Goal: Task Accomplishment & Management: Manage account settings

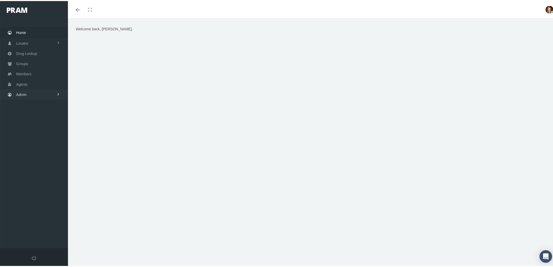
click at [41, 90] on link "Admin" at bounding box center [34, 93] width 68 height 10
click at [36, 111] on link "Agents" at bounding box center [34, 114] width 68 height 9
click at [33, 141] on span "Bank Info Requests" at bounding box center [36, 143] width 32 height 9
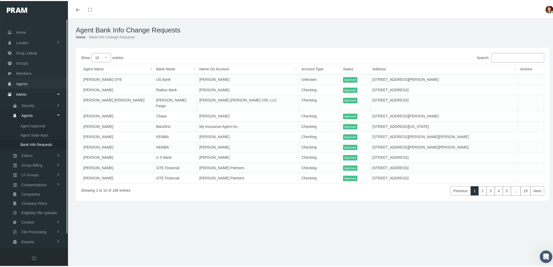
click at [23, 83] on span "Agents" at bounding box center [21, 83] width 11 height 10
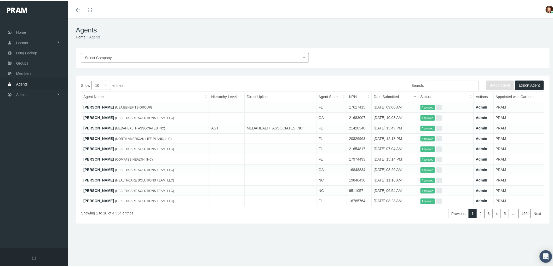
click at [430, 86] on input "Search:" at bounding box center [452, 84] width 53 height 9
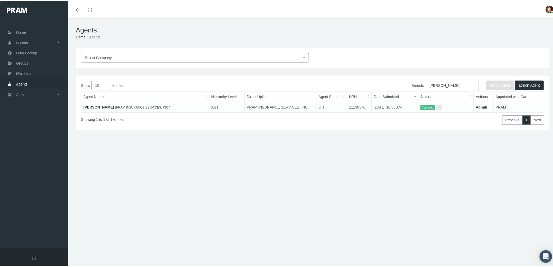
type input "[PERSON_NAME]"
click at [99, 105] on link "[PERSON_NAME]" at bounding box center [98, 106] width 31 height 4
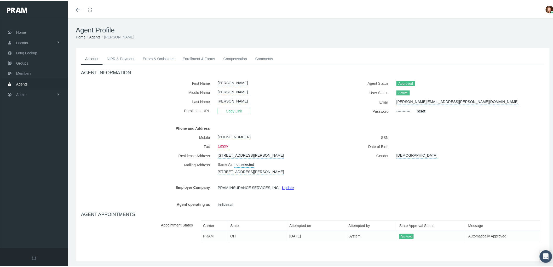
click at [127, 54] on link "NIPR & Payment" at bounding box center [121, 57] width 36 height 11
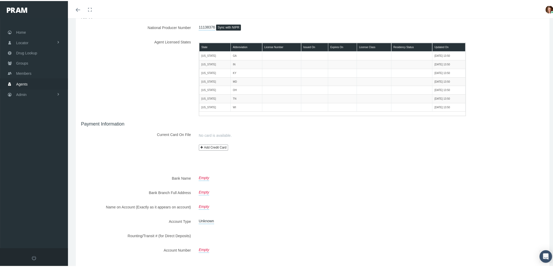
scroll to position [84, 0]
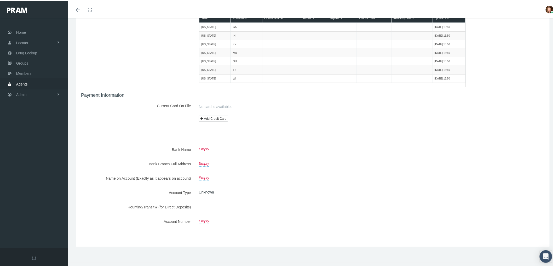
click at [204, 145] on link "Empty" at bounding box center [204, 147] width 10 height 7
type input "Cinfed Federal Credit Union"
click at [256, 148] on icon "submit" at bounding box center [257, 147] width 3 height 3
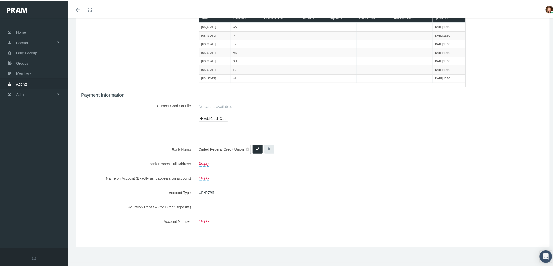
click at [256, 147] on icon "submit" at bounding box center [257, 147] width 3 height 3
click at [255, 153] on div "Bank Name Cinfed Federal Credit Union Cinfed Federal Credit Union Bank Branch F…" at bounding box center [312, 184] width 463 height 81
click at [256, 146] on icon "submit" at bounding box center [257, 147] width 3 height 3
click at [200, 161] on link "Empty" at bounding box center [204, 161] width 10 height 7
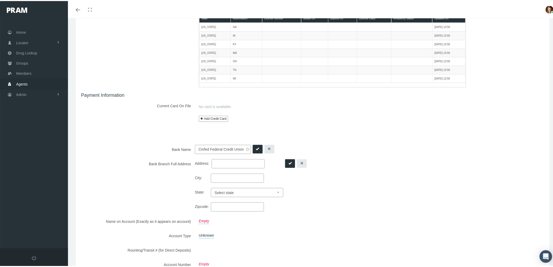
click at [222, 163] on input "Address:" at bounding box center [238, 162] width 53 height 9
type input "4801 Kennedy Ave, Cincinnati, OH 45209"
click at [219, 176] on input "City:" at bounding box center [237, 176] width 53 height 9
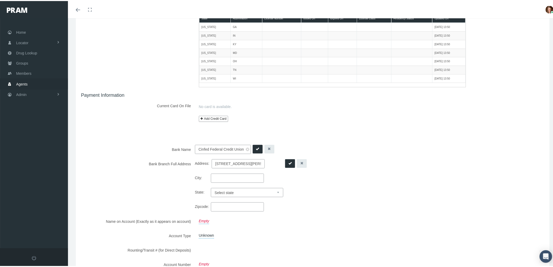
paste input "4801 Kennedy Ave, Cincinnati, OH 45209"
click at [215, 158] on input "4801 Kennedy Ave, Cincinnati, OH 45209" at bounding box center [238, 162] width 53 height 9
click at [215, 178] on input "4801 Kennedy Ave, Cincinnati, OH 45209" at bounding box center [237, 176] width 53 height 9
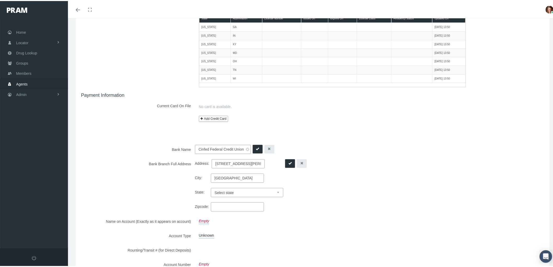
type input "Cincinnati, OH 45209"
click at [247, 163] on input "4801 Kennedy Ave, Cincinnati, OH 45209" at bounding box center [238, 162] width 53 height 9
click at [244, 160] on input "4801 Kennedy Ave, Cincinnati, OH 45209" at bounding box center [238, 162] width 53 height 9
click at [244, 161] on input "4801 Kennedy Ave, Cincinnati, OH 45209" at bounding box center [238, 162] width 53 height 9
type input "4801 Kennedy Ave"
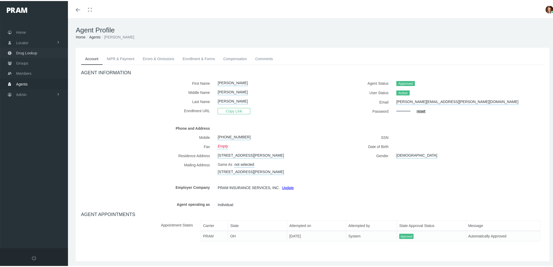
scroll to position [24, 0]
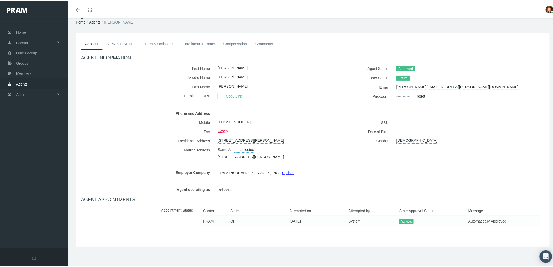
click at [123, 37] on link "NIPR & Payment" at bounding box center [121, 42] width 36 height 11
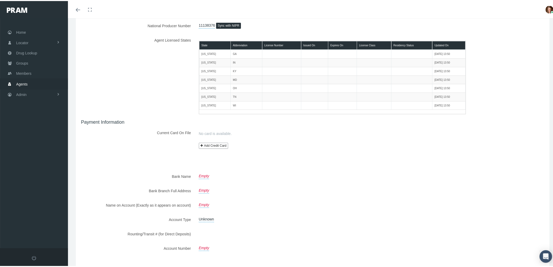
scroll to position [84, 0]
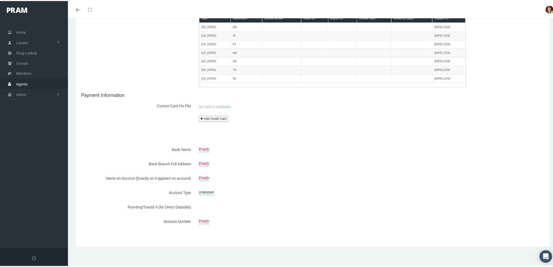
click at [202, 145] on link "Empty" at bounding box center [204, 147] width 10 height 7
type input "Cinfed Federal Credit Union"
click at [258, 146] on button "submit" at bounding box center [258, 148] width 10 height 9
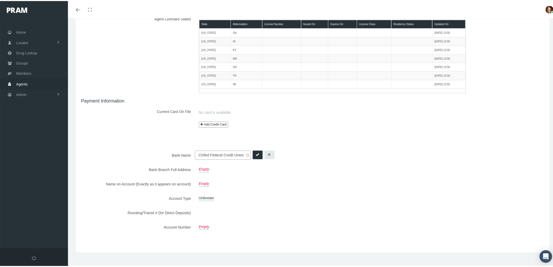
scroll to position [84, 0]
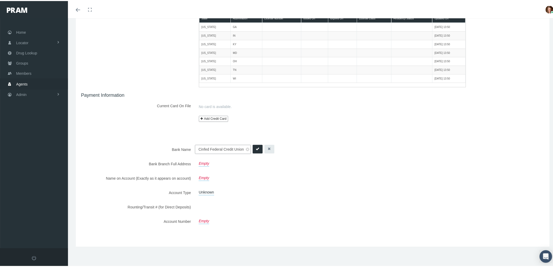
click at [200, 161] on link "Empty" at bounding box center [204, 161] width 10 height 7
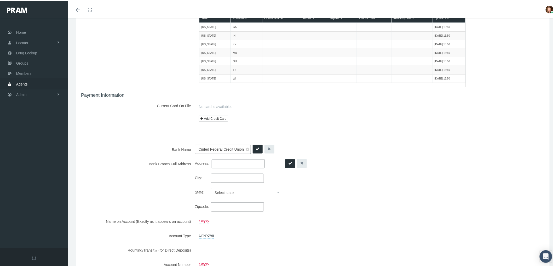
click at [220, 163] on input "Address:" at bounding box center [238, 162] width 53 height 9
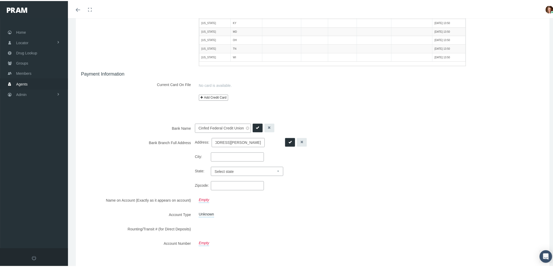
scroll to position [127, 0]
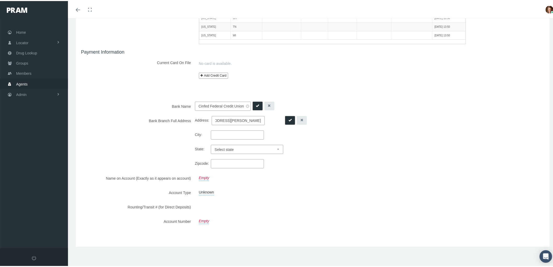
type input "4801 Kennedy Ave, Cincinnati, OH 45209"
click at [258, 102] on button "submit" at bounding box center [258, 105] width 10 height 9
click at [241, 120] on input "4801 Kennedy Ave, Cincinnati, OH 45209" at bounding box center [238, 119] width 53 height 9
click at [216, 135] on input "City:" at bounding box center [237, 133] width 53 height 9
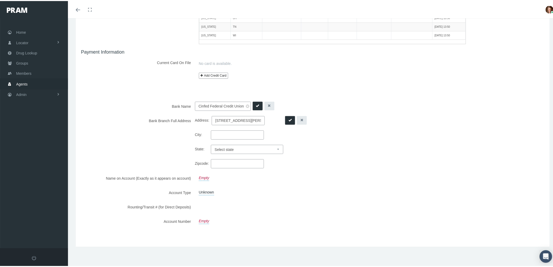
paste input "4801 Kennedy Ave, Cincinnati, OH 45209"
type input "4801 Kennedy Ave, Cincinnati, OH 45209"
click at [215, 119] on input "4801 Kennedy Ave, Cincinnati, OH 45209" at bounding box center [238, 119] width 53 height 9
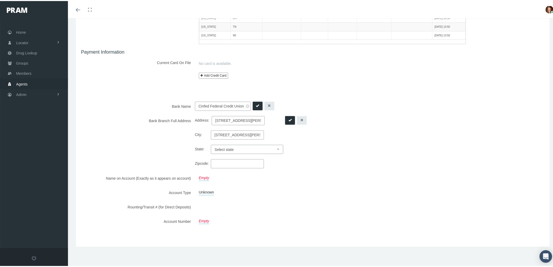
click at [245, 120] on input "4801 Kennedy Ave, Cincinnati, OH 45209" at bounding box center [238, 119] width 53 height 9
type input "4801 Kennedy Ave"
click at [248, 134] on input "4801 Kennedy Ave, Cincinnati, OH 45209" at bounding box center [237, 133] width 53 height 9
drag, startPoint x: 256, startPoint y: 132, endPoint x: 247, endPoint y: 132, distance: 8.7
click at [247, 132] on input "Cincinnati, OH 45209" at bounding box center [237, 133] width 53 height 9
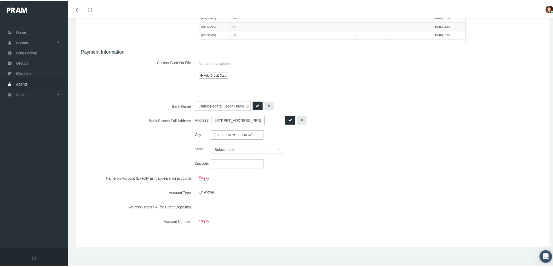
type input "Cincinnati, OH 45209"
click at [216, 163] on input "Zipcode:" at bounding box center [237, 162] width 53 height 9
type input "45209"
click at [246, 147] on select "Select state Alabama Alaska Arizona Arkansas California Colorado Connecticut De…" at bounding box center [247, 148] width 72 height 9
select select "OH"
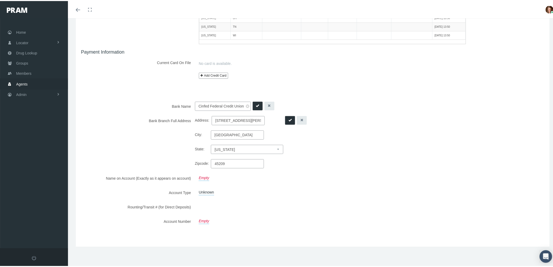
click at [211, 144] on select "Select state Alabama Alaska Arizona Arkansas California Colorado Connecticut De…" at bounding box center [247, 148] width 72 height 9
click at [256, 130] on input "Cincinnati, OH 45209" at bounding box center [237, 133] width 53 height 9
drag, startPoint x: 257, startPoint y: 131, endPoint x: 231, endPoint y: 134, distance: 26.3
click at [231, 134] on input "Cincinnati, OH 45209" at bounding box center [237, 133] width 53 height 9
type input "Cincinnati"
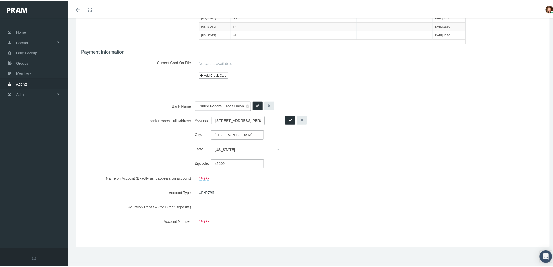
click at [334, 173] on div "Empty" at bounding box center [332, 176] width 275 height 9
click at [288, 117] on icon "submit" at bounding box center [289, 118] width 3 height 3
click at [288, 119] on icon "submit" at bounding box center [289, 118] width 3 height 3
click at [200, 176] on link "Empty" at bounding box center [204, 175] width 10 height 7
type input "Johnny Cunningham"
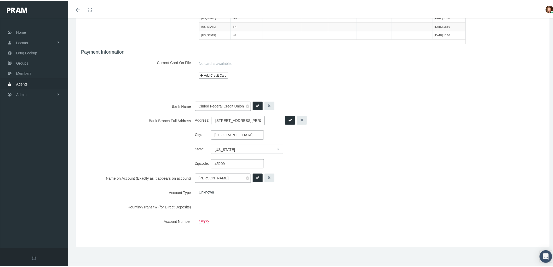
click at [257, 176] on button "submit" at bounding box center [258, 176] width 10 height 9
click at [202, 192] on link "Unknown" at bounding box center [206, 190] width 15 height 7
click at [216, 191] on select "Unknown Checking Savings" at bounding box center [208, 191] width 27 height 9
select select "1"
click at [195, 187] on select "Unknown Checking Savings" at bounding box center [208, 191] width 27 height 9
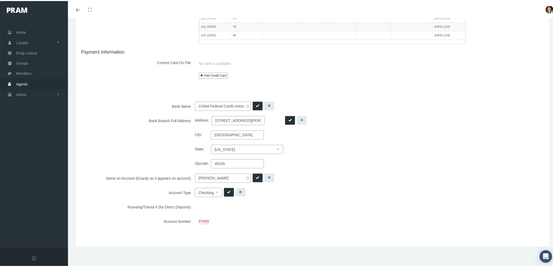
click at [225, 189] on button "submit" at bounding box center [229, 191] width 10 height 9
click at [228, 191] on icon "submit" at bounding box center [228, 190] width 3 height 3
click at [254, 202] on button "submit" at bounding box center [257, 205] width 10 height 9
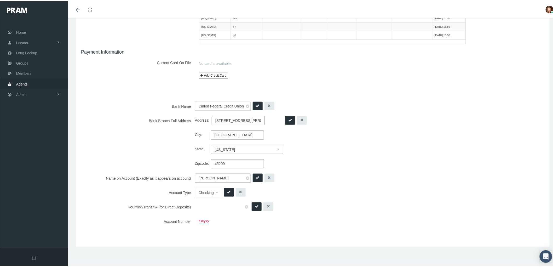
click at [255, 205] on icon "submit" at bounding box center [256, 204] width 3 height 3
click at [203, 220] on link "Empty" at bounding box center [204, 219] width 10 height 7
click at [365, 190] on div "Unknown Unknown Checking Savings Unknown Checking Savings" at bounding box center [332, 191] width 275 height 9
click at [257, 220] on button "submit" at bounding box center [257, 220] width 10 height 9
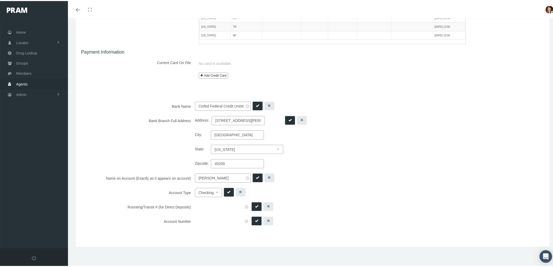
click at [257, 220] on button "submit" at bounding box center [257, 220] width 10 height 9
click at [253, 206] on button "submit" at bounding box center [257, 205] width 10 height 9
click at [226, 192] on button "submit" at bounding box center [229, 191] width 10 height 9
click at [225, 192] on button "submit" at bounding box center [229, 191] width 10 height 9
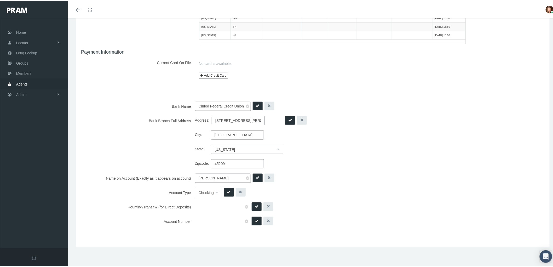
click at [253, 177] on button "submit" at bounding box center [258, 176] width 10 height 9
click at [288, 118] on icon "submit" at bounding box center [289, 118] width 3 height 3
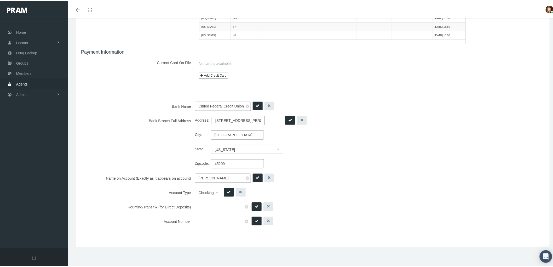
click at [254, 101] on button "submit" at bounding box center [258, 105] width 10 height 9
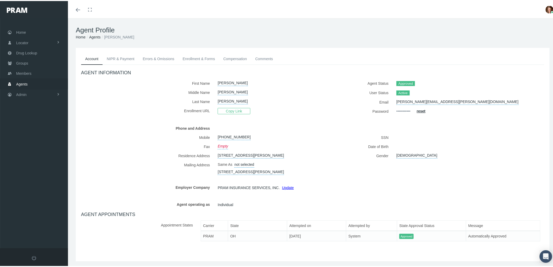
click at [116, 56] on link "NIPR & Payment" at bounding box center [121, 57] width 36 height 11
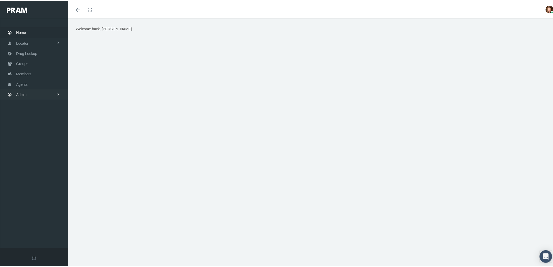
click at [32, 91] on link "Admin" at bounding box center [34, 93] width 68 height 10
click at [45, 79] on link "Agents" at bounding box center [34, 83] width 68 height 10
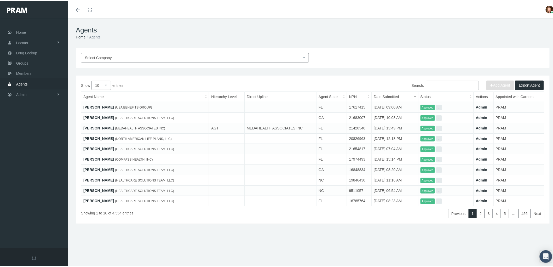
click at [440, 85] on input "Search:" at bounding box center [452, 84] width 53 height 9
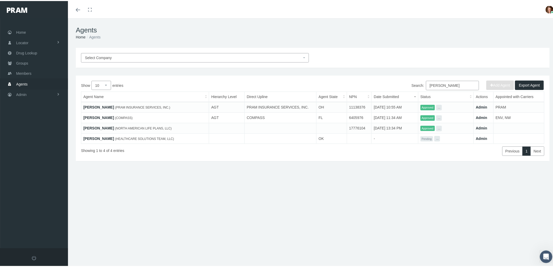
type input "cunningham"
click at [109, 104] on link "[PERSON_NAME]" at bounding box center [98, 106] width 31 height 4
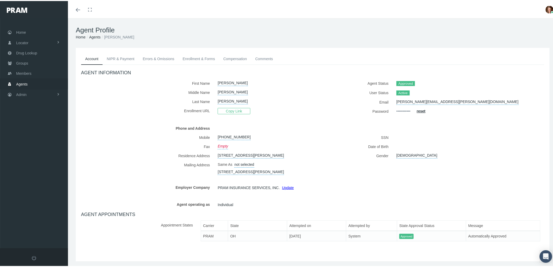
click at [120, 58] on link "NIPR & Payment" at bounding box center [121, 57] width 36 height 11
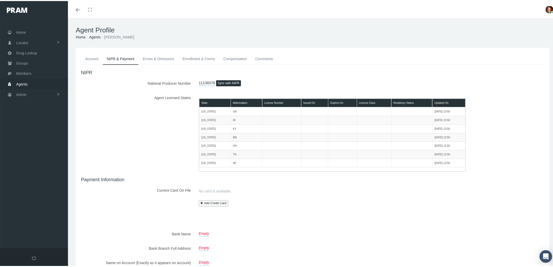
scroll to position [84, 0]
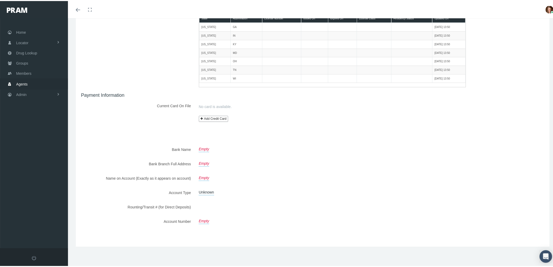
click at [211, 140] on div at bounding box center [312, 141] width 463 height 6
click at [203, 148] on link "Empty" at bounding box center [204, 147] width 10 height 7
type input "Cinfed Federal Credit Union"
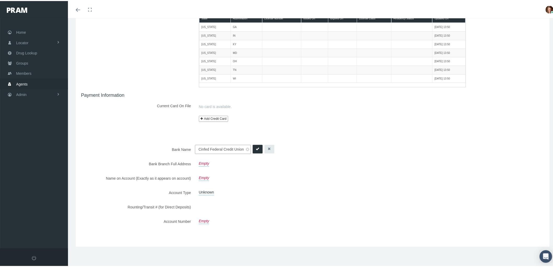
click at [253, 149] on button "submit" at bounding box center [258, 148] width 10 height 9
click at [257, 147] on icon "submit" at bounding box center [257, 147] width 3 height 3
click at [256, 146] on icon "submit" at bounding box center [257, 147] width 3 height 3
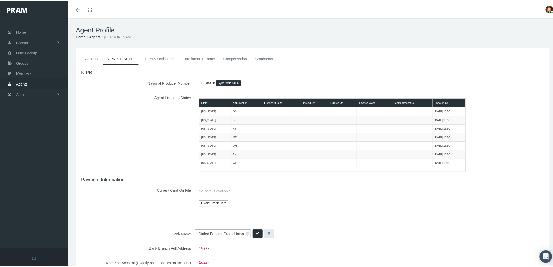
click at [92, 55] on link "Account" at bounding box center [92, 57] width 22 height 11
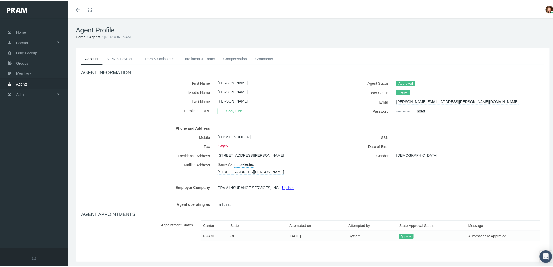
click at [118, 55] on link "NIPR & Payment" at bounding box center [121, 57] width 36 height 11
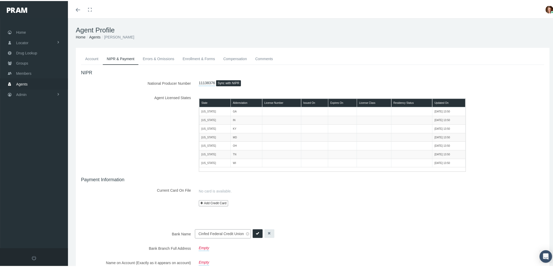
click at [152, 56] on link "Errors & Omissions" at bounding box center [158, 57] width 40 height 11
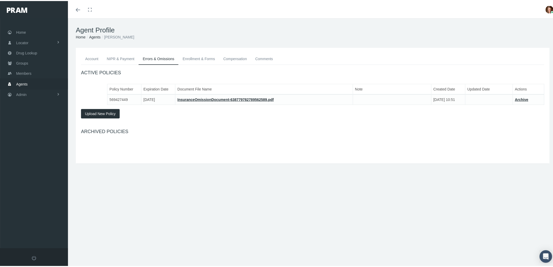
click at [121, 57] on link "NIPR & Payment" at bounding box center [121, 57] width 36 height 11
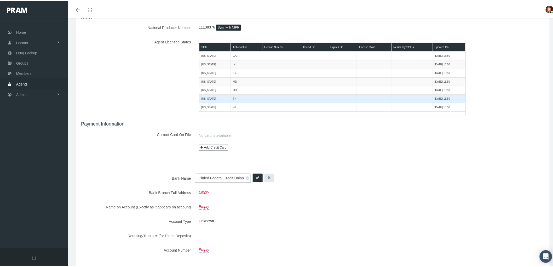
scroll to position [84, 0]
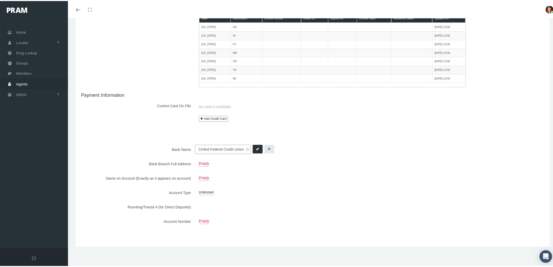
click at [233, 183] on div "Bank Name Cinfed Federal Credit Union Cinfed Federal Credit Union Bank Branch F…" at bounding box center [312, 184] width 463 height 81
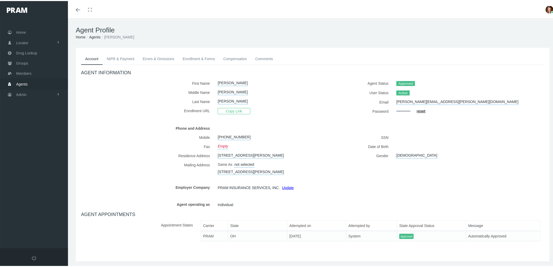
scroll to position [24, 0]
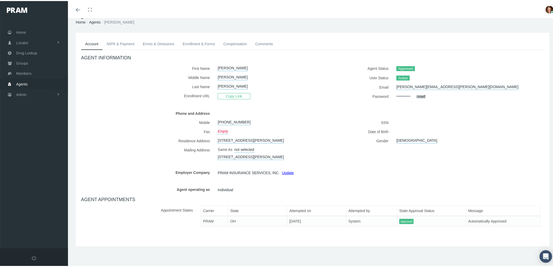
click at [123, 37] on link "NIPR & Payment" at bounding box center [121, 42] width 36 height 11
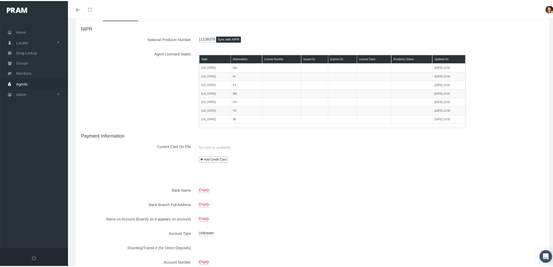
scroll to position [82, 0]
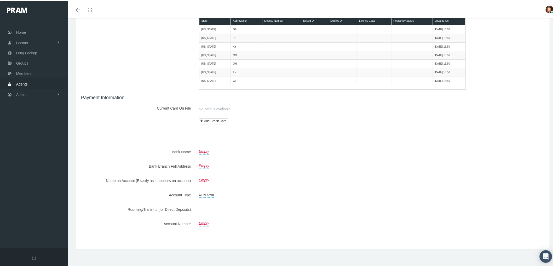
click at [204, 150] on link "Empty" at bounding box center [204, 149] width 10 height 7
type input "Cinfed Federal Credit Union"
click at [248, 187] on div "Bank Name Empty Cinfed Federal Credit Union Bank Branch Full Address Empty Empt…" at bounding box center [312, 186] width 463 height 81
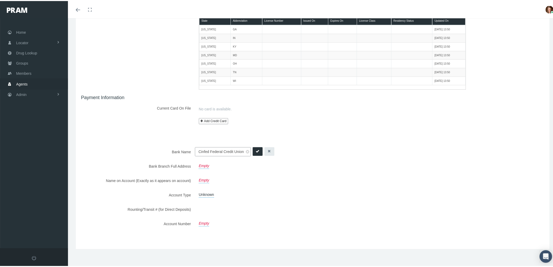
click at [205, 152] on input "Cinfed Federal Credit Union" at bounding box center [223, 150] width 56 height 9
click at [256, 148] on icon "submit" at bounding box center [257, 149] width 3 height 3
click at [202, 165] on link "Empty" at bounding box center [204, 163] width 10 height 7
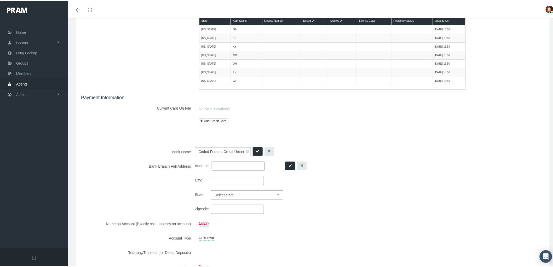
click at [229, 166] on input "Address:" at bounding box center [238, 164] width 53 height 9
drag, startPoint x: 352, startPoint y: 176, endPoint x: 349, endPoint y: 176, distance: 3.0
click at [352, 176] on div "Empty Address: City: State: Select state Alabama Alaska Arizona Arkansas Califo…" at bounding box center [332, 186] width 275 height 52
click at [218, 163] on input "Address:" at bounding box center [238, 164] width 53 height 9
type input "4801 Kennedy Ave"
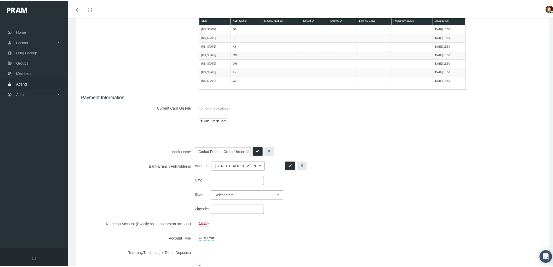
click at [229, 177] on input "City:" at bounding box center [237, 179] width 53 height 9
type input "Cincinnati"
select select "OH"
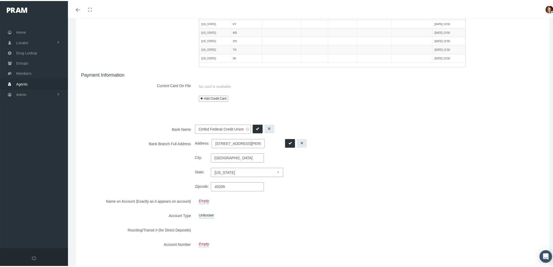
scroll to position [127, 0]
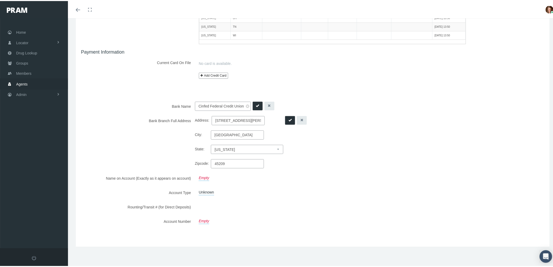
type input "45209"
click at [202, 176] on link "Empty" at bounding box center [204, 175] width 10 height 7
type input "[PERSON_NAME]"
click at [256, 176] on icon "submit" at bounding box center [257, 176] width 3 height 3
click at [210, 191] on link "Unknown" at bounding box center [206, 190] width 15 height 7
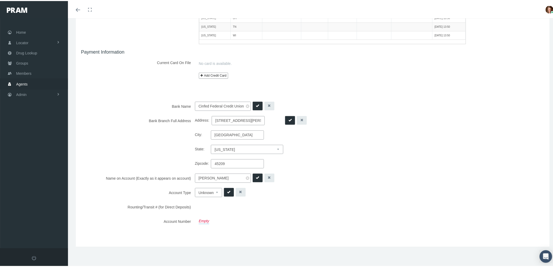
click at [214, 190] on select "Unknown Checking Savings" at bounding box center [208, 191] width 27 height 9
select select "1"
click at [195, 187] on select "Unknown Checking Savings" at bounding box center [208, 191] width 27 height 9
click at [200, 218] on link "Empty" at bounding box center [204, 219] width 10 height 7
click at [382, 155] on div "Empty Address: 4801 Kennedy Ave City: Cincinnati State: Select state Alabama Al…" at bounding box center [332, 141] width 275 height 52
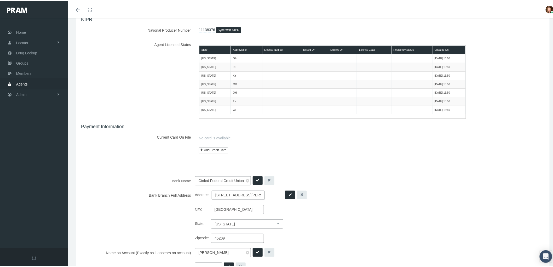
scroll to position [0, 0]
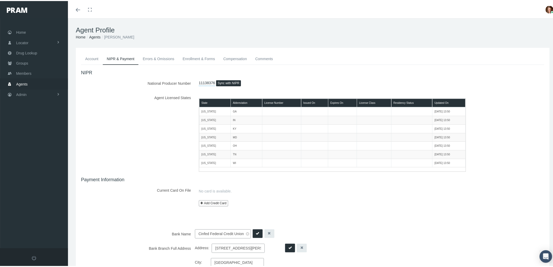
click at [94, 54] on link "Account" at bounding box center [92, 57] width 22 height 11
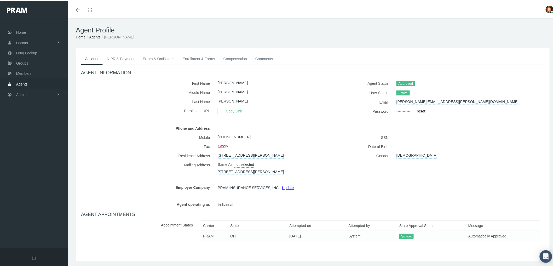
click at [110, 57] on link "NIPR & Payment" at bounding box center [121, 57] width 36 height 11
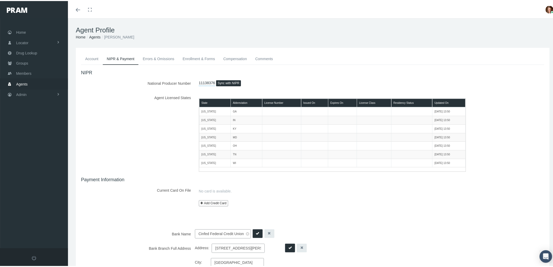
click at [155, 54] on link "Errors & Omissions" at bounding box center [158, 57] width 40 height 11
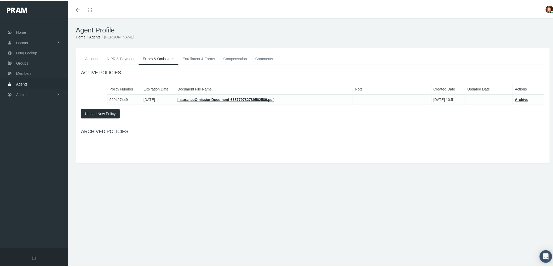
click at [200, 54] on link "Enrollment & Forms" at bounding box center [198, 57] width 41 height 11
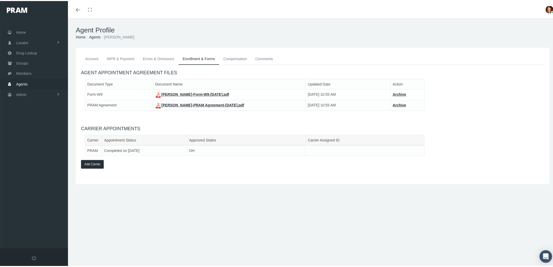
click at [209, 93] on link "JOHNNY CUNNINGHAM-Form-W9-Mar 19, 2025.pdf" at bounding box center [192, 93] width 74 height 4
click at [229, 56] on link "Compensation" at bounding box center [235, 57] width 32 height 11
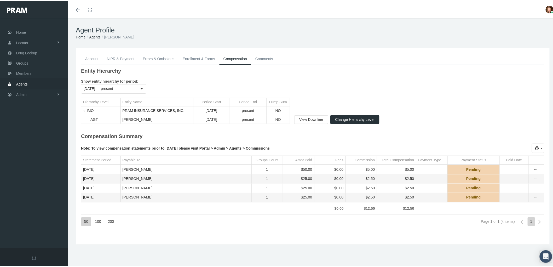
click at [267, 56] on link "Comments" at bounding box center [264, 57] width 26 height 11
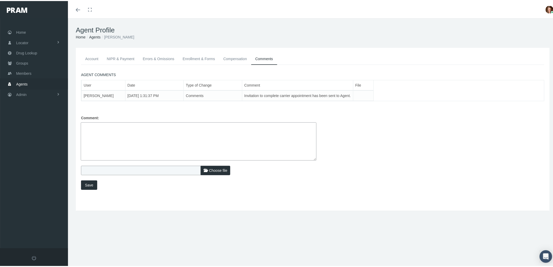
click at [93, 56] on link "Account" at bounding box center [92, 57] width 22 height 11
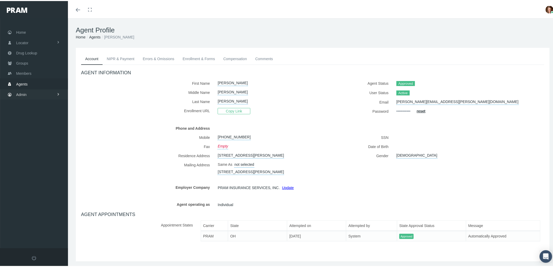
click at [32, 93] on link "Admin" at bounding box center [34, 93] width 68 height 10
click at [33, 115] on link "Agents" at bounding box center [34, 114] width 68 height 9
click at [41, 139] on span "Bank Info Requests" at bounding box center [36, 143] width 32 height 9
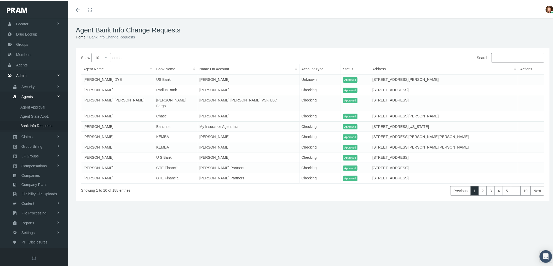
scroll to position [15, 0]
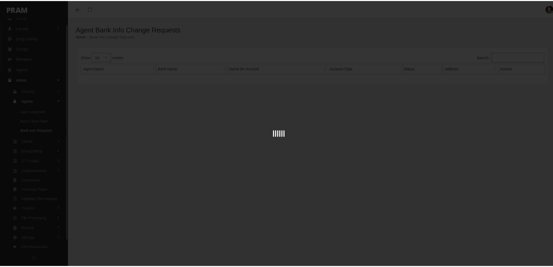
scroll to position [15, 0]
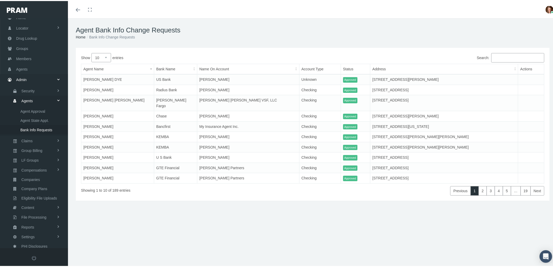
click at [107, 57] on select "10 25 50 100" at bounding box center [101, 56] width 20 height 9
select select "100"
click at [91, 52] on select "10 25 50 100" at bounding box center [101, 56] width 20 height 9
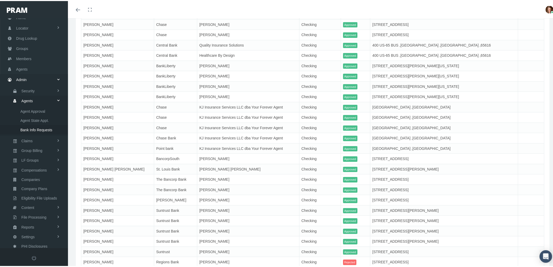
scroll to position [975, 0]
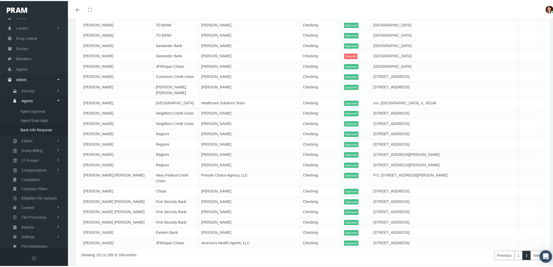
scroll to position [829, 0]
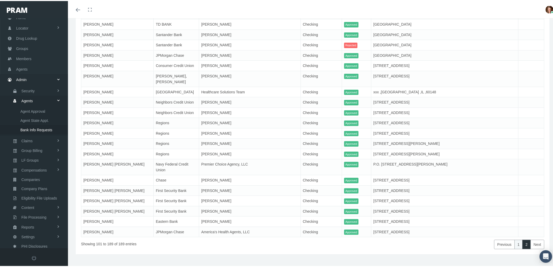
click at [514, 238] on link "1" at bounding box center [518, 242] width 8 height 9
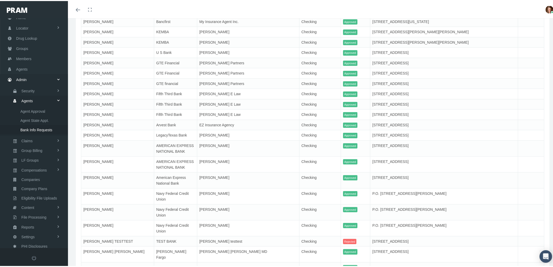
scroll to position [0, 0]
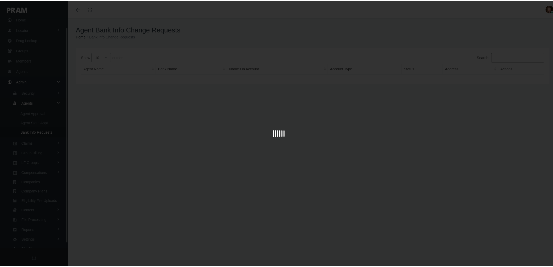
scroll to position [15, 0]
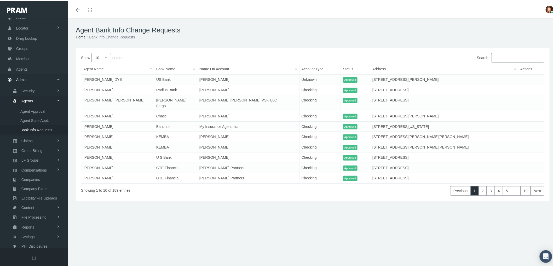
click at [107, 58] on select "10 25 50 100" at bounding box center [101, 56] width 20 height 9
select select "100"
click at [91, 52] on select "10 25 50 100" at bounding box center [101, 56] width 20 height 9
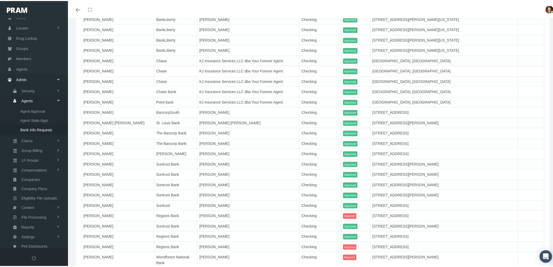
scroll to position [975, 0]
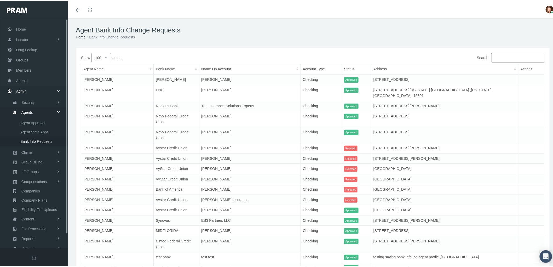
scroll to position [0, 0]
click at [30, 83] on link "Agents" at bounding box center [34, 82] width 68 height 10
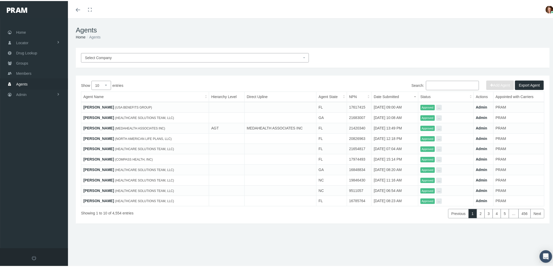
click at [432, 83] on input "Search:" at bounding box center [452, 84] width 53 height 9
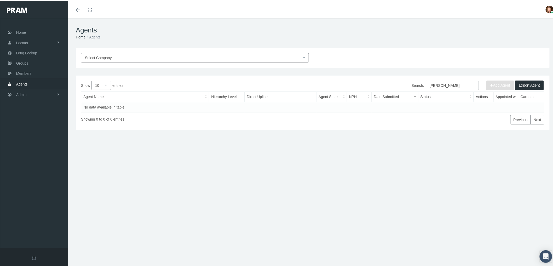
drag, startPoint x: 466, startPoint y: 83, endPoint x: 433, endPoint y: 85, distance: 33.0
click at [433, 85] on input "johnny ccunningham" at bounding box center [452, 84] width 53 height 9
type input "johnny cunningham"
click at [108, 104] on link "[PERSON_NAME]" at bounding box center [98, 106] width 31 height 4
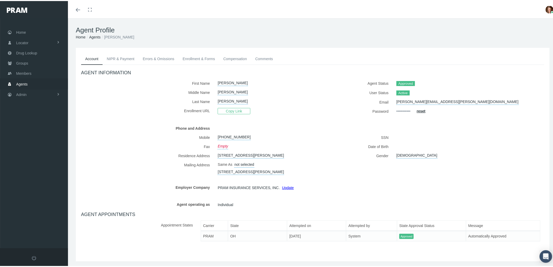
click at [127, 56] on link "NIPR & Payment" at bounding box center [121, 57] width 36 height 11
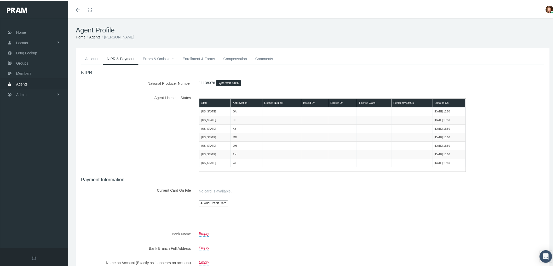
click at [153, 57] on link "Errors & Omissions" at bounding box center [158, 57] width 40 height 11
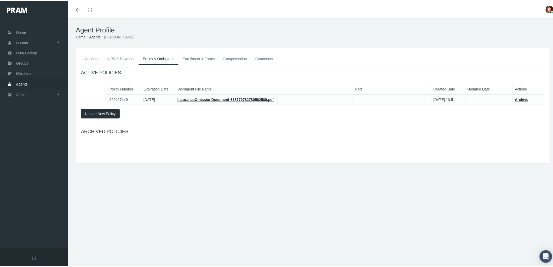
click at [194, 54] on link "Enrollment & Forms" at bounding box center [198, 57] width 41 height 11
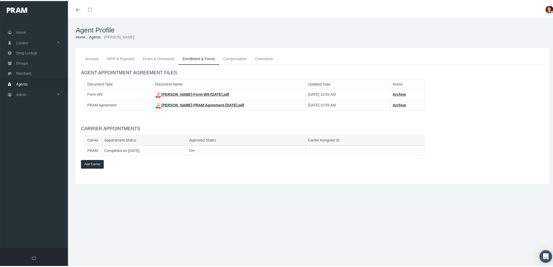
click at [235, 56] on link "Compensation" at bounding box center [235, 57] width 32 height 11
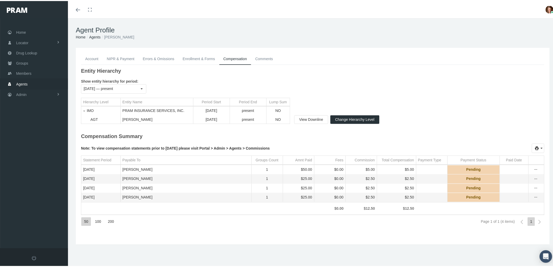
click at [268, 56] on link "Comments" at bounding box center [264, 57] width 26 height 11
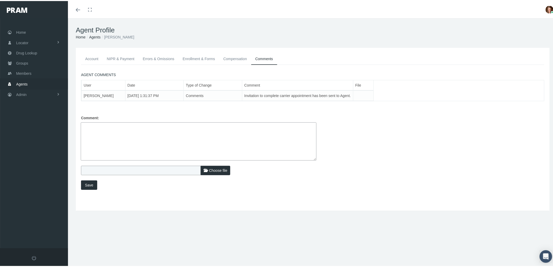
drag, startPoint x: 129, startPoint y: 56, endPoint x: 111, endPoint y: 53, distance: 17.5
click at [128, 56] on link "NIPR & Payment" at bounding box center [121, 57] width 36 height 11
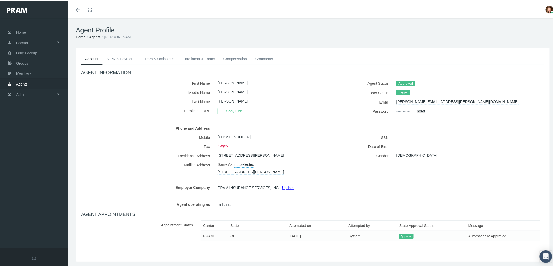
scroll to position [24, 0]
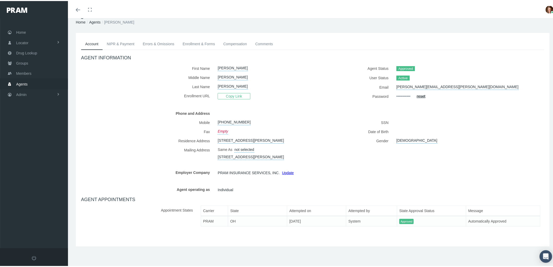
click at [123, 37] on link "NIPR & Payment" at bounding box center [121, 42] width 36 height 11
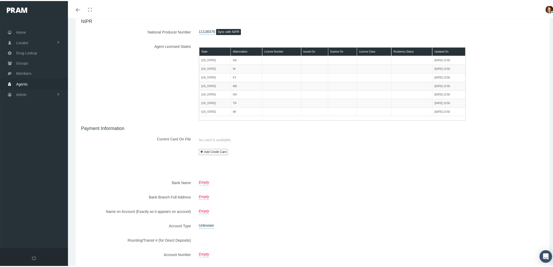
scroll to position [0, 0]
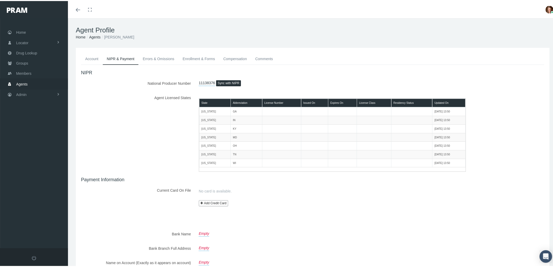
click at [88, 57] on link "Account" at bounding box center [92, 57] width 22 height 11
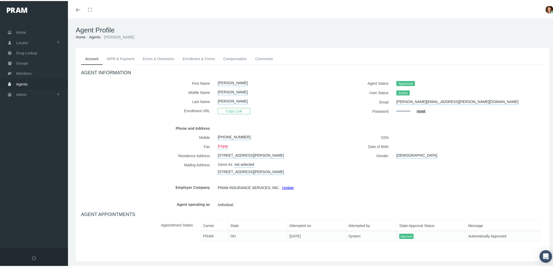
click at [128, 61] on link "NIPR & Payment" at bounding box center [121, 57] width 36 height 11
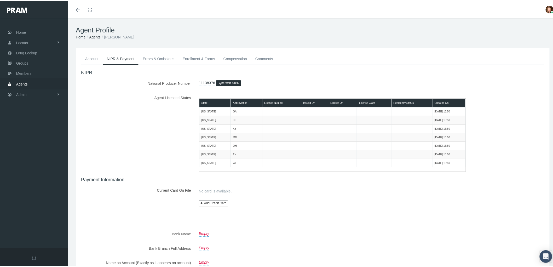
click at [161, 56] on link "Errors & Omissions" at bounding box center [158, 57] width 40 height 11
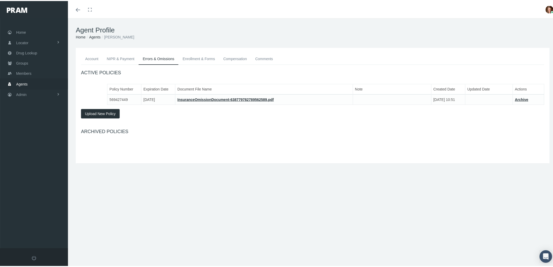
click at [194, 59] on link "Enrollment & Forms" at bounding box center [198, 57] width 41 height 11
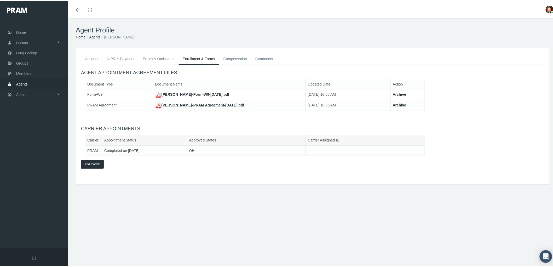
click at [237, 55] on link "Compensation" at bounding box center [235, 57] width 32 height 11
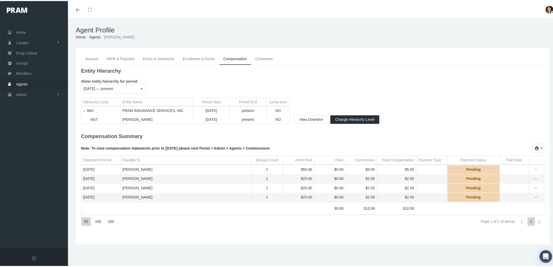
click at [265, 57] on link "Comments" at bounding box center [264, 57] width 26 height 11
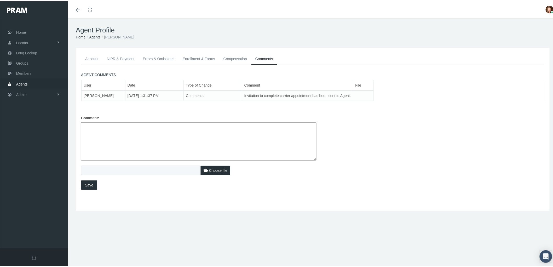
click at [92, 57] on link "Account" at bounding box center [92, 57] width 22 height 11
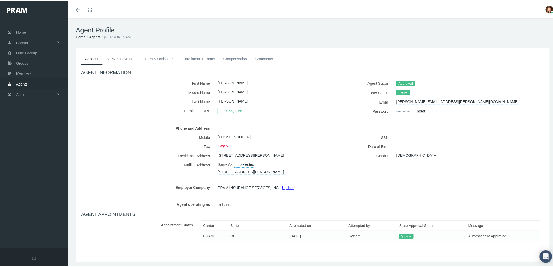
click at [130, 55] on link "NIPR & Payment" at bounding box center [121, 57] width 36 height 11
click at [116, 55] on link "NIPR & Payment" at bounding box center [121, 57] width 36 height 11
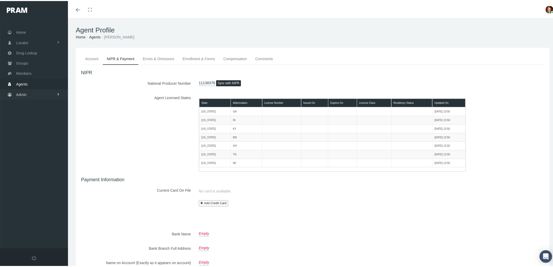
click at [32, 94] on link "Admin" at bounding box center [34, 93] width 68 height 10
click at [36, 115] on link "Agents" at bounding box center [34, 114] width 68 height 9
click at [31, 80] on link "Agents" at bounding box center [34, 83] width 68 height 10
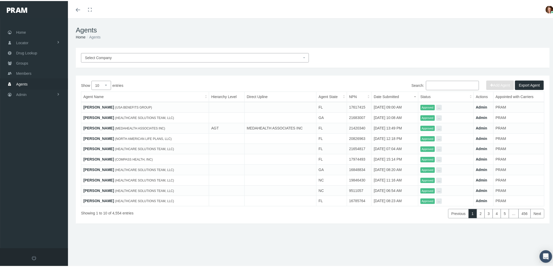
click at [445, 85] on input "Search:" at bounding box center [452, 84] width 53 height 9
click at [95, 136] on link "[PERSON_NAME]" at bounding box center [98, 137] width 31 height 4
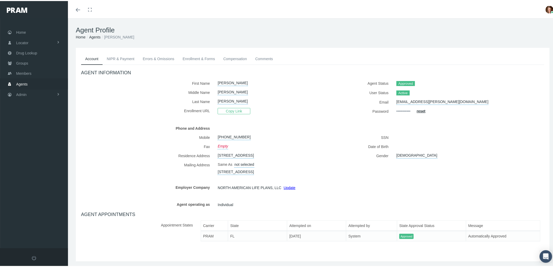
click at [124, 64] on div "AGENT INFORMATION First Name BOBBI Middle Name LEE CINTRON Copy Link" at bounding box center [312, 154] width 471 height 181
click at [123, 59] on link "NIPR & Payment" at bounding box center [121, 57] width 36 height 11
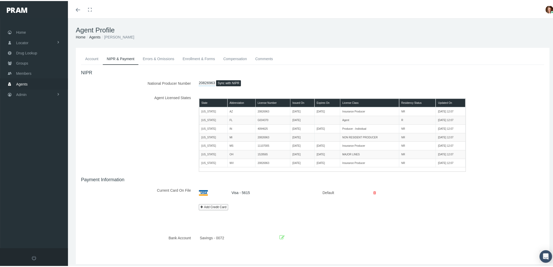
click at [19, 83] on span "Agents" at bounding box center [21, 83] width 11 height 10
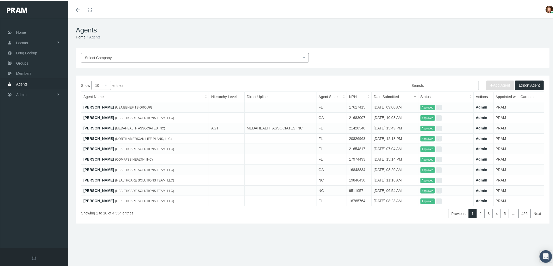
click at [92, 200] on td "[PERSON_NAME] (HEALTHCARE SOLUTIONS TEAM, LLC)" at bounding box center [145, 200] width 128 height 10
click at [90, 197] on link "[PERSON_NAME]" at bounding box center [98, 199] width 31 height 4
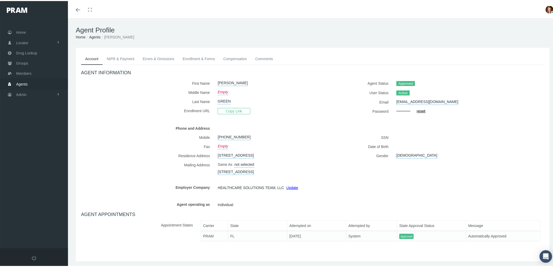
click at [127, 57] on link "NIPR & Payment" at bounding box center [121, 57] width 36 height 11
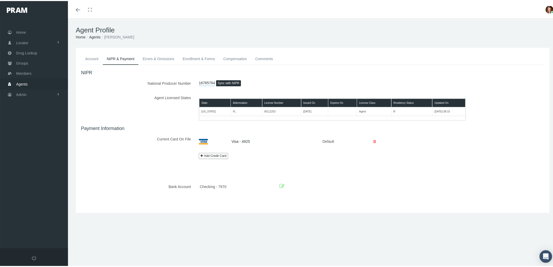
click at [210, 156] on link "Add Credit Card" at bounding box center [213, 155] width 29 height 6
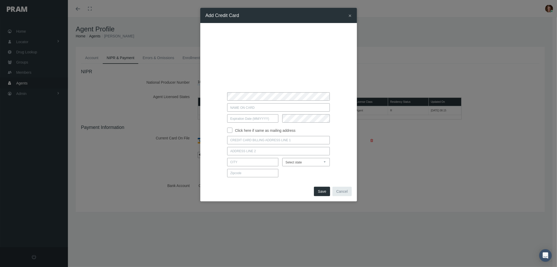
click at [342, 188] on button "Cancel" at bounding box center [342, 191] width 19 height 9
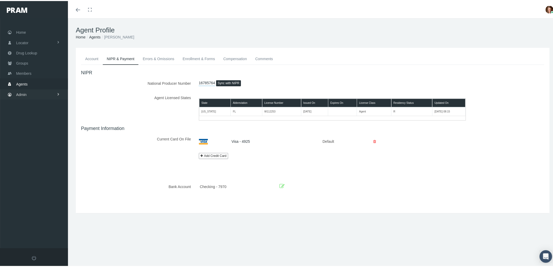
click at [29, 89] on link "Admin" at bounding box center [34, 93] width 68 height 10
click at [38, 115] on link "Agents" at bounding box center [34, 114] width 68 height 9
click at [41, 179] on span "Compensations" at bounding box center [33, 183] width 25 height 9
click at [30, 72] on span "Members" at bounding box center [23, 72] width 15 height 10
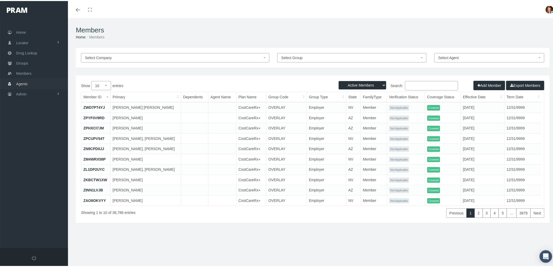
click at [23, 84] on span "Agents" at bounding box center [21, 83] width 11 height 10
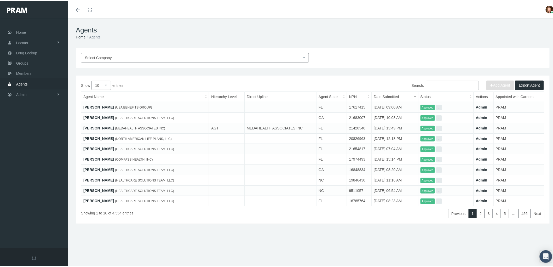
click at [108, 84] on select "10 25 50 100" at bounding box center [101, 84] width 20 height 9
select select "100"
click at [91, 80] on select "10 25 50 100" at bounding box center [101, 84] width 20 height 9
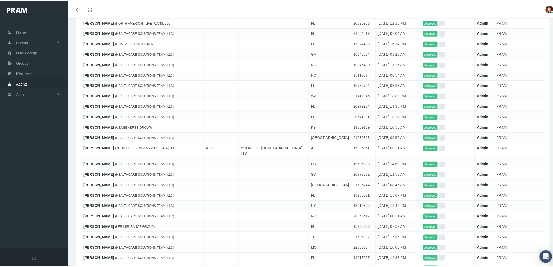
scroll to position [116, 0]
click at [94, 222] on link "[PERSON_NAME]" at bounding box center [98, 224] width 31 height 4
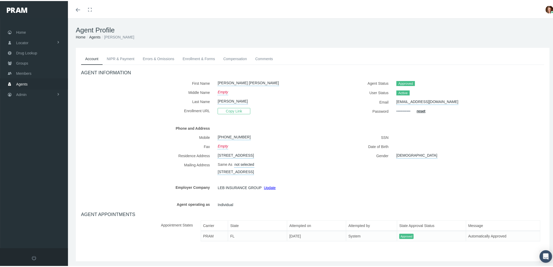
click at [124, 57] on link "NIPR & Payment" at bounding box center [121, 57] width 36 height 11
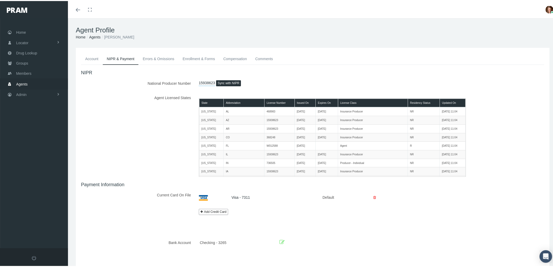
click at [22, 83] on span "Agents" at bounding box center [21, 83] width 11 height 10
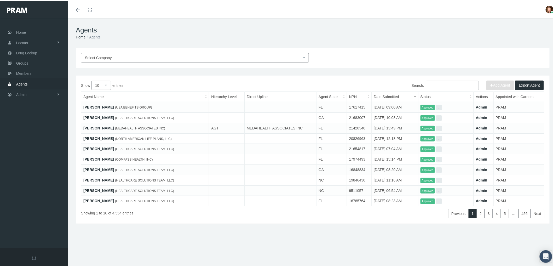
click at [106, 82] on select "10 25 50 100" at bounding box center [101, 84] width 20 height 9
select select "100"
click at [91, 80] on select "10 25 50 100" at bounding box center [101, 84] width 20 height 9
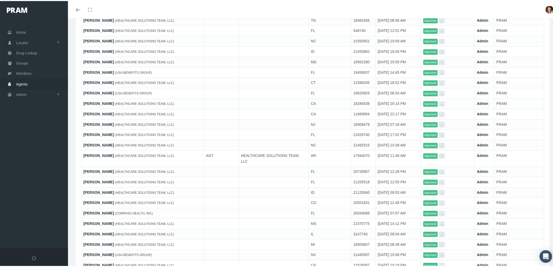
scroll to position [609, 0]
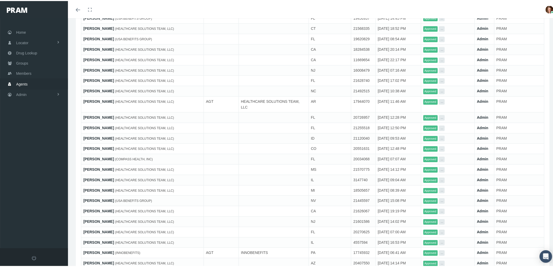
click at [91, 229] on link "[PERSON_NAME]" at bounding box center [98, 231] width 31 height 4
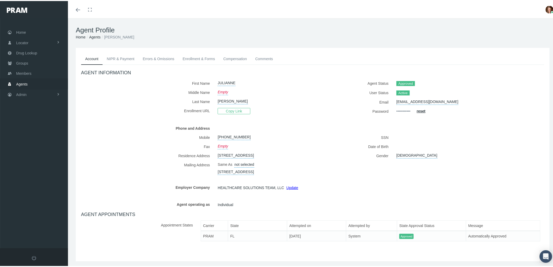
click at [118, 55] on link "NIPR & Payment" at bounding box center [121, 57] width 36 height 11
click at [29, 88] on link "Admin" at bounding box center [34, 93] width 68 height 10
click at [43, 115] on link "Agents" at bounding box center [34, 114] width 68 height 9
click at [17, 92] on span "Admin" at bounding box center [21, 94] width 10 height 10
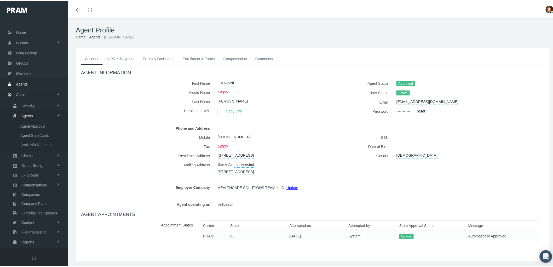
click at [27, 112] on span "Agents" at bounding box center [26, 114] width 11 height 9
click at [30, 141] on span "Bank Info Requests" at bounding box center [36, 143] width 32 height 9
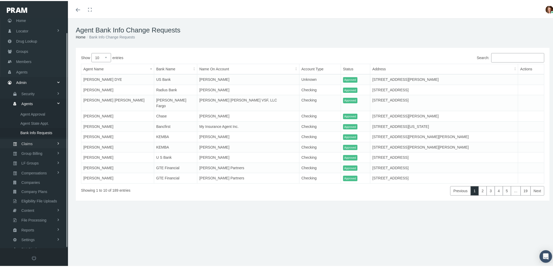
scroll to position [15, 0]
click at [27, 64] on link "Agents" at bounding box center [34, 68] width 68 height 10
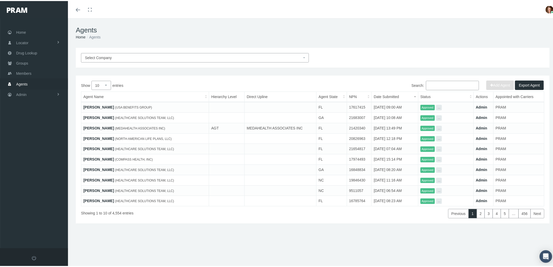
click at [93, 115] on link "[PERSON_NAME]" at bounding box center [98, 116] width 31 height 4
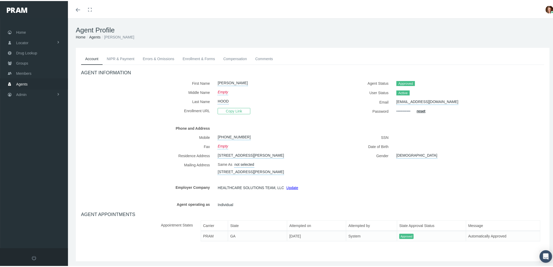
click at [119, 54] on link "NIPR & Payment" at bounding box center [121, 57] width 36 height 11
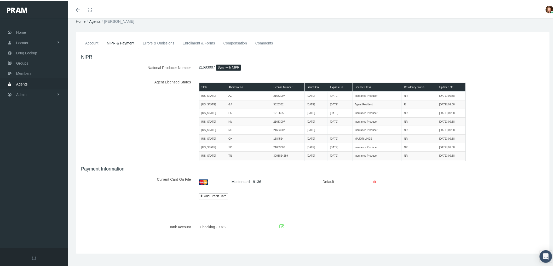
scroll to position [22, 0]
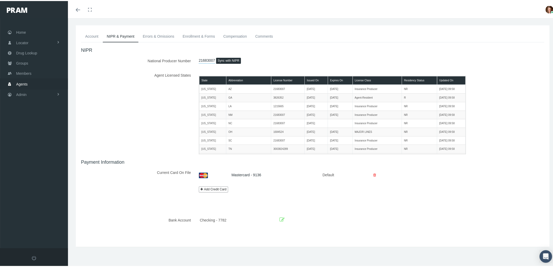
click at [281, 219] on icon at bounding box center [281, 218] width 5 height 8
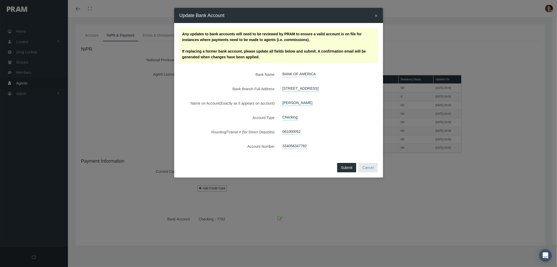
click at [378, 11] on div "× Update Bank Account" at bounding box center [278, 15] width 209 height 15
click at [376, 14] on span "×" at bounding box center [376, 16] width 3 height 6
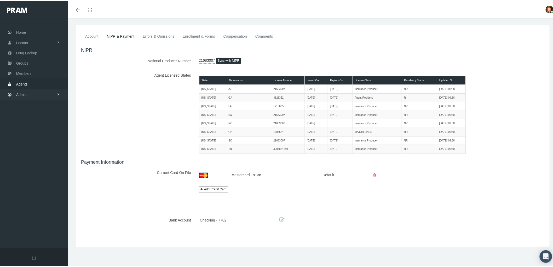
click at [27, 90] on link "Admin" at bounding box center [34, 93] width 68 height 10
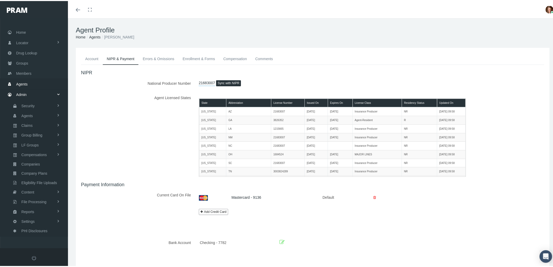
click at [22, 82] on span "Agents" at bounding box center [21, 83] width 11 height 10
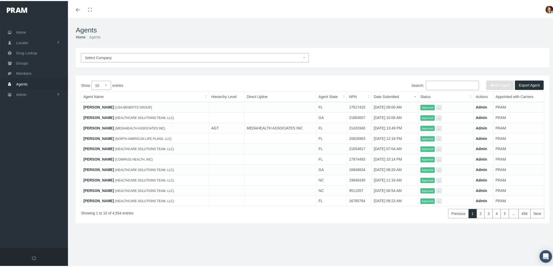
click at [438, 86] on input "Search:" at bounding box center [452, 84] width 53 height 9
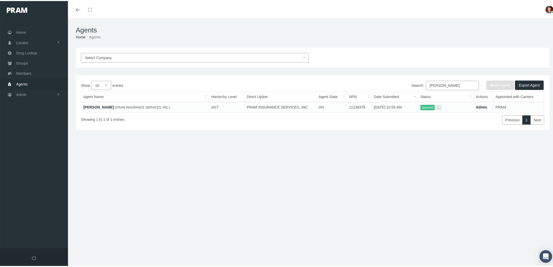
type input "[PERSON_NAME]"
click at [102, 107] on link "[PERSON_NAME]" at bounding box center [98, 106] width 31 height 4
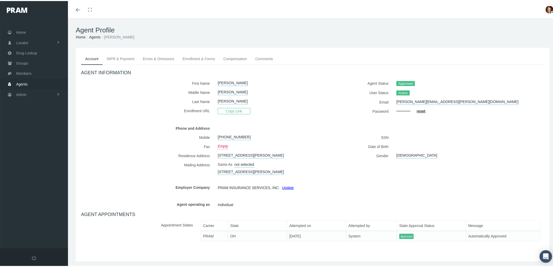
click at [120, 52] on link "NIPR & Payment" at bounding box center [121, 57] width 36 height 11
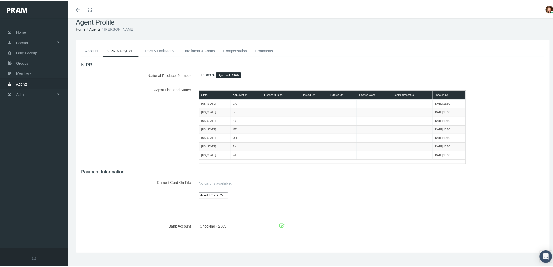
scroll to position [14, 0]
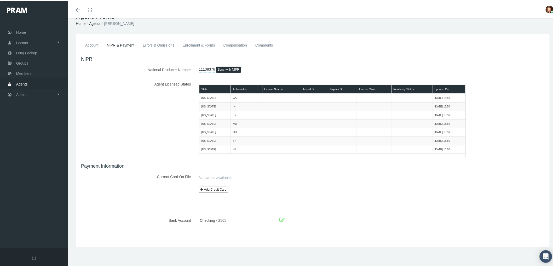
click at [282, 219] on icon at bounding box center [281, 219] width 5 height 8
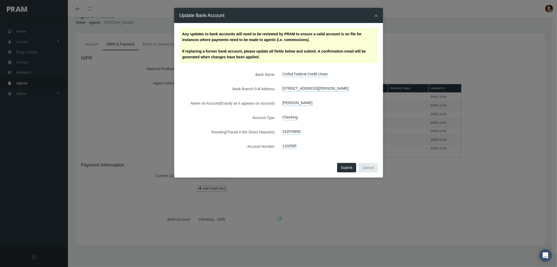
click at [375, 13] on span "×" at bounding box center [376, 16] width 3 height 6
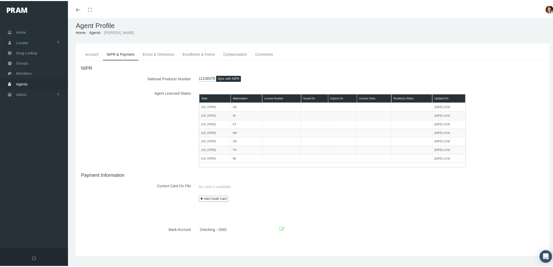
scroll to position [0, 0]
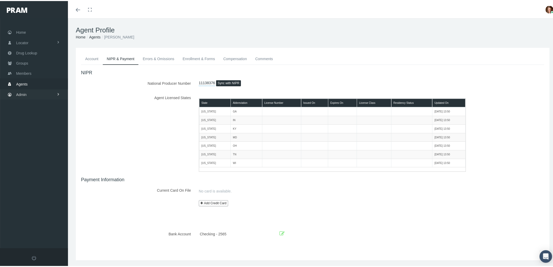
click at [31, 94] on link "Admin" at bounding box center [34, 93] width 68 height 10
click at [33, 113] on link "Agents" at bounding box center [34, 114] width 68 height 9
click at [43, 139] on span "Bank Info Requests" at bounding box center [36, 143] width 32 height 9
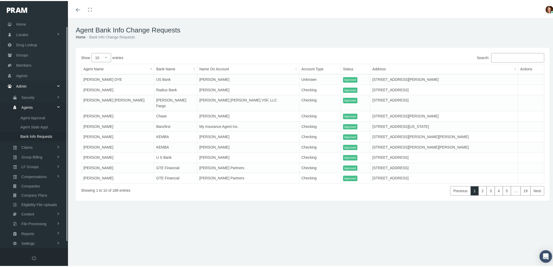
scroll to position [15, 0]
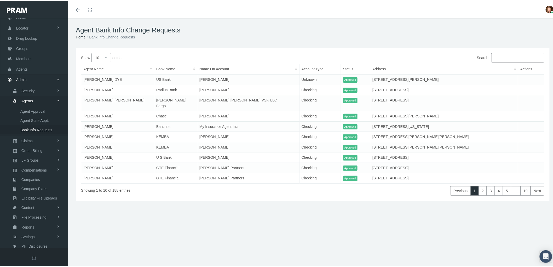
click at [107, 56] on select "10 25 50 100" at bounding box center [101, 56] width 20 height 9
select select "100"
click at [91, 52] on select "10 25 50 100" at bounding box center [101, 56] width 20 height 9
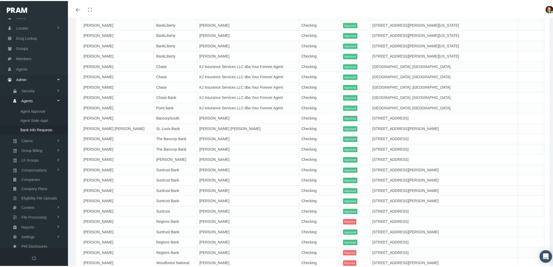
scroll to position [975, 0]
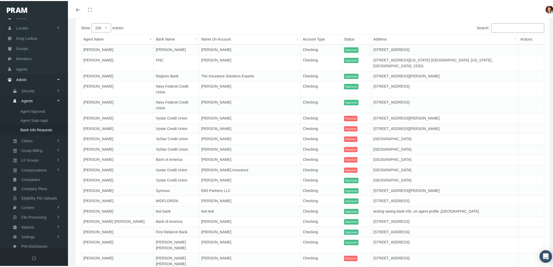
scroll to position [29, 0]
click at [25, 69] on span "Agents" at bounding box center [21, 68] width 11 height 10
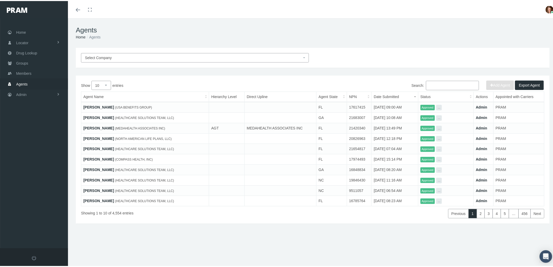
click at [431, 85] on input "Search:" at bounding box center [452, 84] width 53 height 9
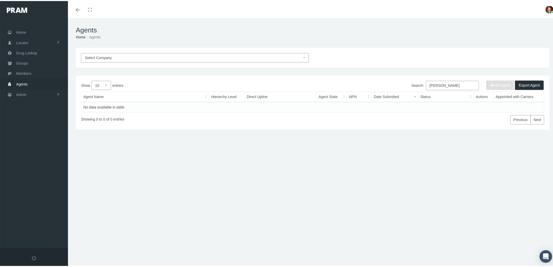
click at [453, 82] on input "debra bown" at bounding box center [452, 84] width 53 height 9
drag, startPoint x: 447, startPoint y: 85, endPoint x: 419, endPoint y: 86, distance: 27.7
click at [419, 86] on label "Search: debra bown" at bounding box center [444, 84] width 67 height 9
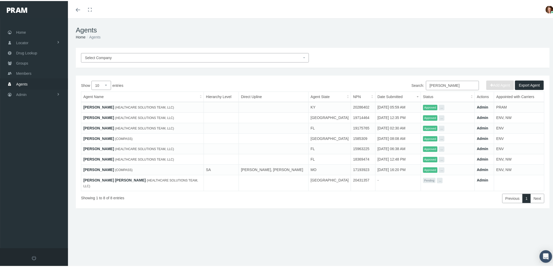
type input "debra"
click at [103, 166] on link "Debra Dragan Bowen" at bounding box center [98, 168] width 31 height 4
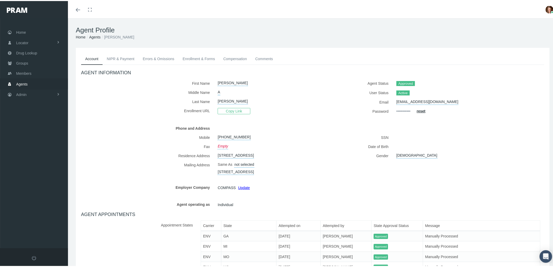
drag, startPoint x: 122, startPoint y: 57, endPoint x: 132, endPoint y: 63, distance: 12.0
click at [122, 58] on link "NIPR & Payment" at bounding box center [121, 57] width 36 height 11
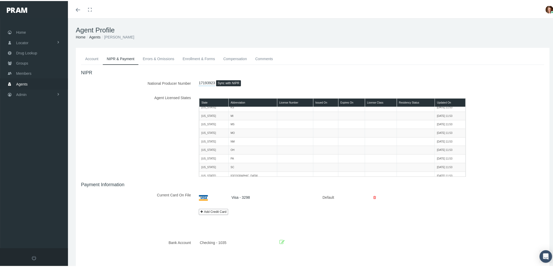
scroll to position [38, 0]
click at [281, 241] on icon at bounding box center [281, 241] width 5 height 8
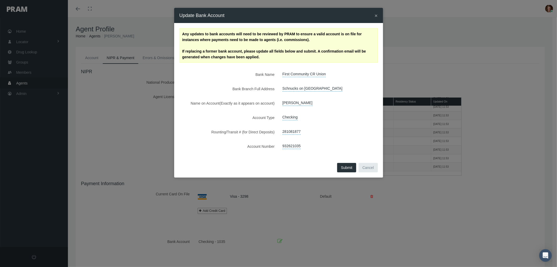
click at [377, 14] on span "×" at bounding box center [376, 16] width 3 height 6
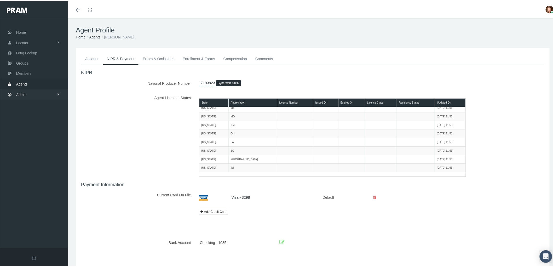
click at [24, 95] on span "Admin" at bounding box center [21, 94] width 10 height 10
click at [38, 162] on span "Companies" at bounding box center [30, 163] width 19 height 9
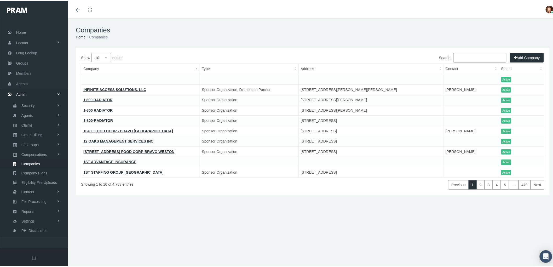
click at [461, 52] on input "Search:" at bounding box center [479, 56] width 53 height 9
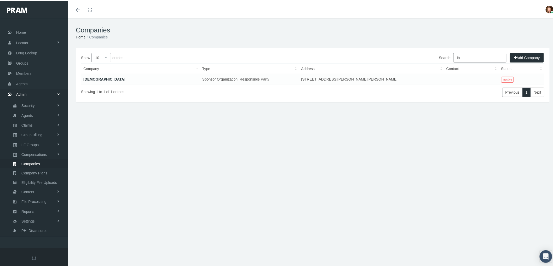
type input "i"
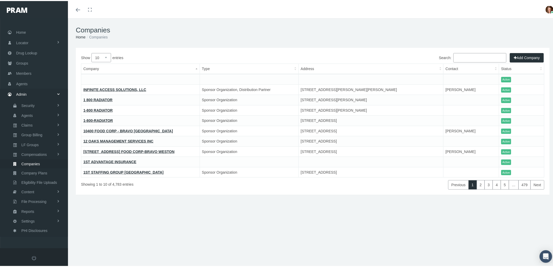
click at [462, 57] on input "Search:" at bounding box center [479, 56] width 53 height 9
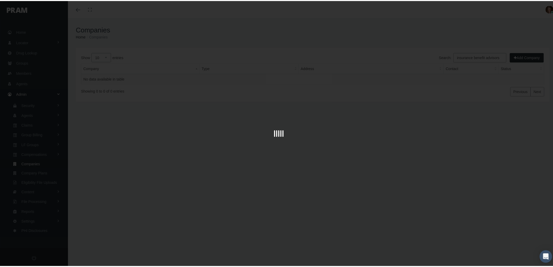
click at [460, 84] on div at bounding box center [278, 133] width 557 height 267
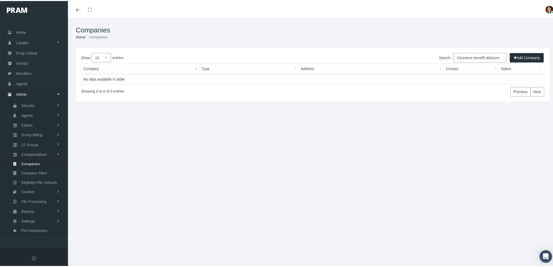
click at [468, 56] on input "insurance benefit advisors" at bounding box center [479, 56] width 53 height 9
drag, startPoint x: 469, startPoint y: 55, endPoint x: 557, endPoint y: 48, distance: 88.1
click at [552, 48] on html "Toggle Fullscreen Toggle navigation Toggle menubar Toggle fullscreen Profile Lo…" at bounding box center [278, 133] width 557 height 267
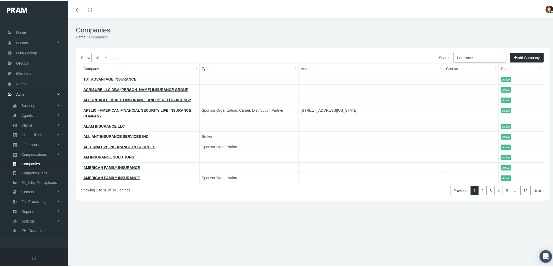
type input "insurance"
click at [106, 57] on select "10 25 50 100" at bounding box center [101, 56] width 20 height 9
select select "100"
click at [91, 52] on select "10 25 50 100" at bounding box center [101, 56] width 20 height 9
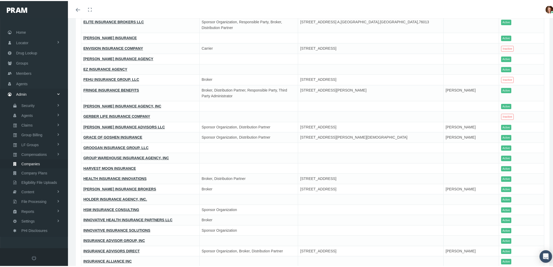
scroll to position [667, 0]
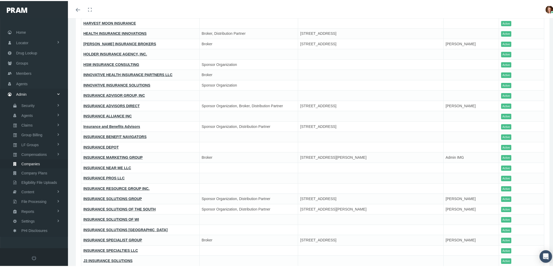
click at [108, 123] on link "Insurance and Benefits Advisors" at bounding box center [111, 125] width 57 height 4
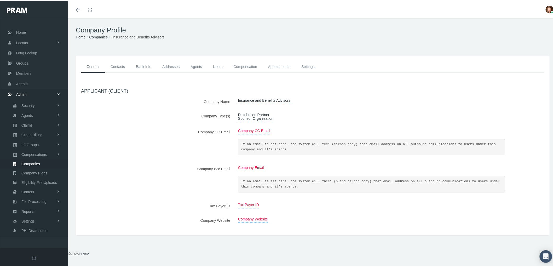
click at [118, 66] on link "Contacts" at bounding box center [117, 66] width 25 height 12
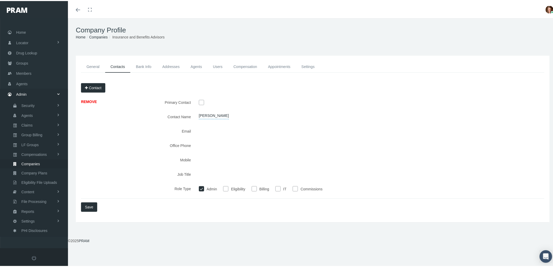
click at [142, 65] on link "Bank Info" at bounding box center [143, 66] width 26 height 12
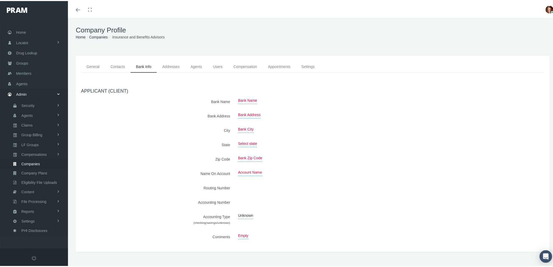
click at [168, 67] on link "Addresses" at bounding box center [171, 66] width 28 height 12
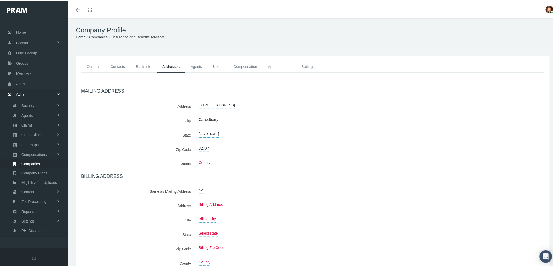
click at [198, 67] on link "Agents" at bounding box center [196, 66] width 22 height 12
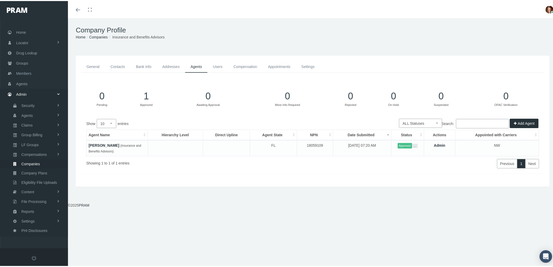
click at [245, 64] on link "Compensation" at bounding box center [245, 66] width 34 height 12
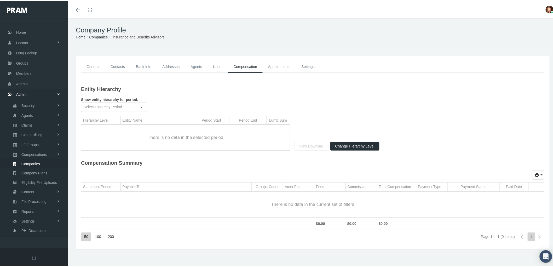
click at [283, 65] on link "Appointments" at bounding box center [279, 66] width 33 height 12
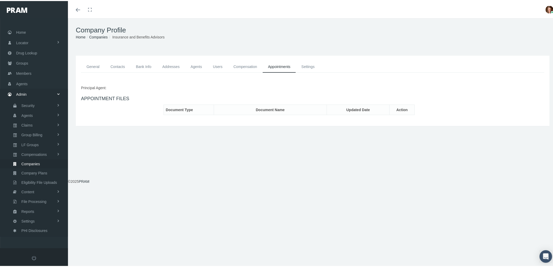
drag, startPoint x: 307, startPoint y: 63, endPoint x: 271, endPoint y: 68, distance: 36.2
click at [307, 62] on link "Settings" at bounding box center [308, 66] width 24 height 12
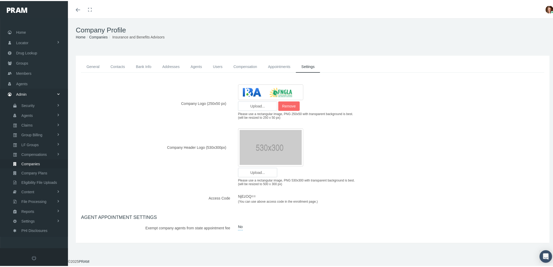
click at [95, 64] on link "General" at bounding box center [93, 66] width 24 height 12
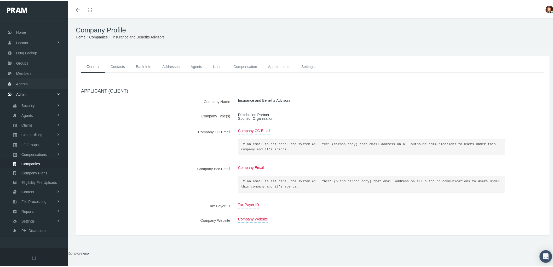
click at [30, 80] on link "Agents" at bounding box center [34, 82] width 68 height 10
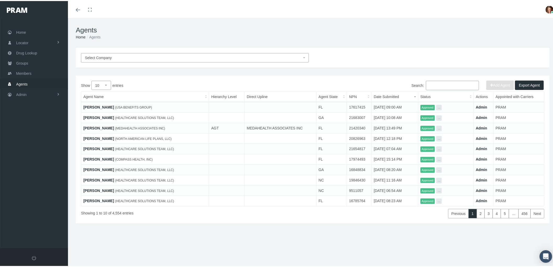
click at [446, 80] on input "Search:" at bounding box center [452, 84] width 53 height 9
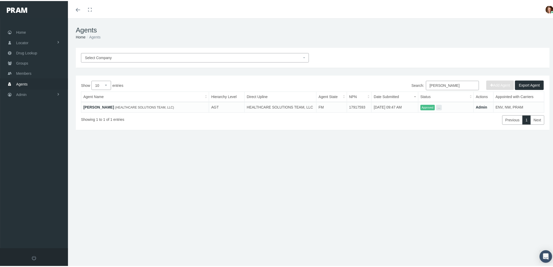
type input "[PERSON_NAME]"
click at [92, 105] on link "[PERSON_NAME]" at bounding box center [98, 106] width 31 height 4
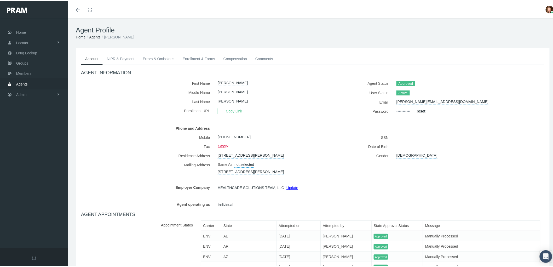
click at [121, 60] on link "NIPR & Payment" at bounding box center [121, 57] width 36 height 11
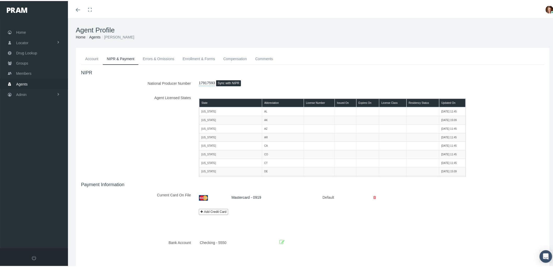
click at [280, 241] on icon at bounding box center [281, 241] width 5 height 8
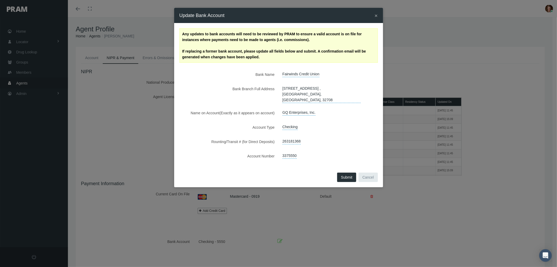
click at [376, 14] on span "×" at bounding box center [376, 16] width 3 height 6
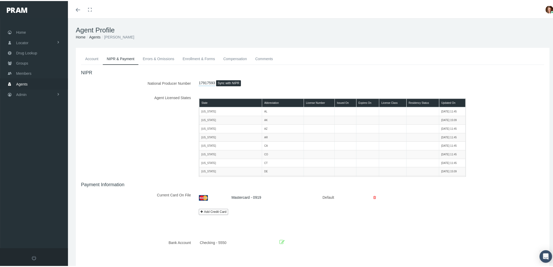
click at [91, 61] on link "Account" at bounding box center [92, 57] width 22 height 11
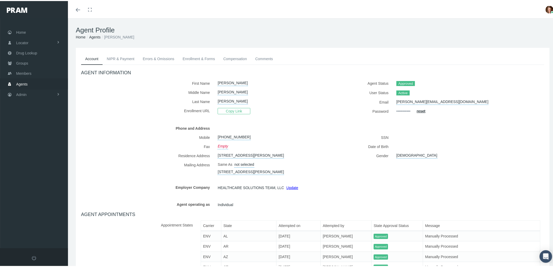
click at [122, 59] on link "NIPR & Payment" at bounding box center [121, 57] width 36 height 11
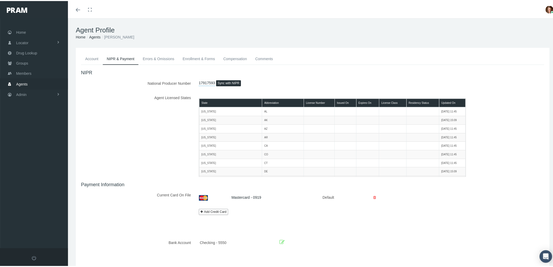
click at [158, 53] on link "Errors & Omissions" at bounding box center [158, 57] width 40 height 11
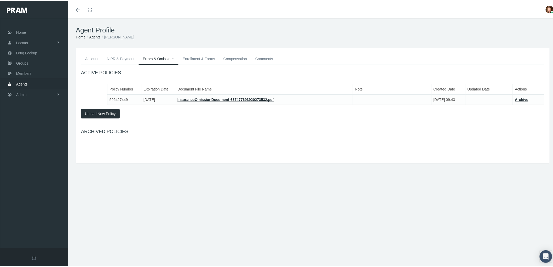
click at [195, 57] on link "Enrollment & Forms" at bounding box center [198, 57] width 41 height 11
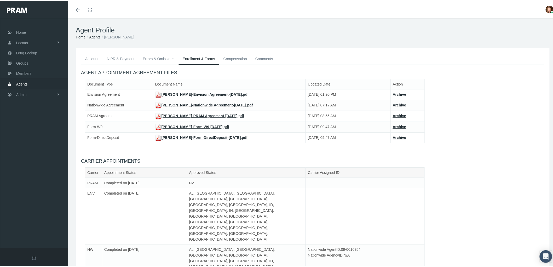
click at [189, 126] on link "Gina Simms-Form-W9-Feb 01, 2021.pdf" at bounding box center [192, 126] width 74 height 4
click at [229, 57] on link "Compensation" at bounding box center [235, 57] width 32 height 11
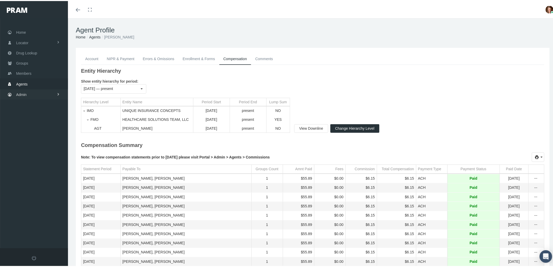
click at [28, 90] on link "Admin" at bounding box center [34, 93] width 68 height 10
click at [33, 114] on link "Agents" at bounding box center [34, 114] width 68 height 9
click at [37, 179] on span "Compensations" at bounding box center [33, 183] width 25 height 9
click at [40, 161] on span "Compensation Summary" at bounding box center [40, 164] width 40 height 9
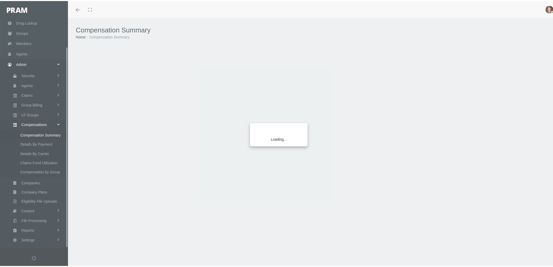
scroll to position [33, 0]
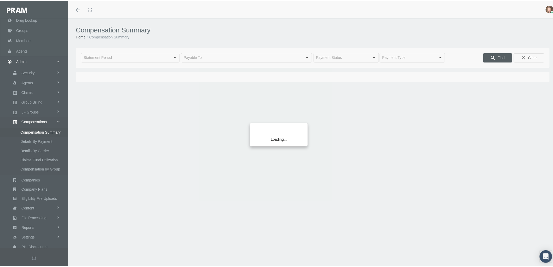
type input "[DATE]"
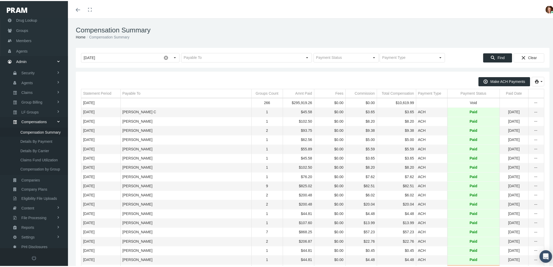
click at [148, 91] on td "Payable To" at bounding box center [185, 92] width 131 height 9
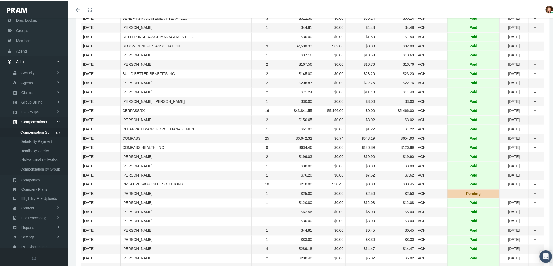
scroll to position [359, 0]
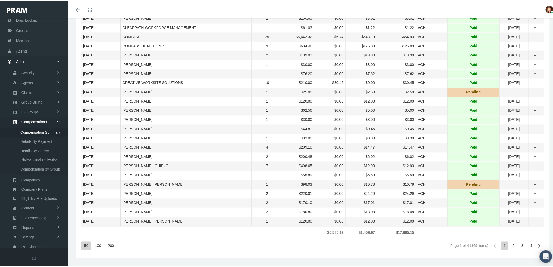
click at [110, 243] on div "200" at bounding box center [110, 244] width 11 height 9
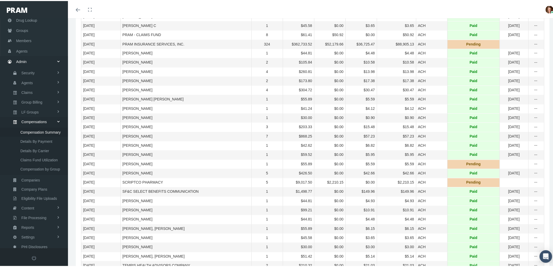
scroll to position [1317, 0]
